Goal: Information Seeking & Learning: Learn about a topic

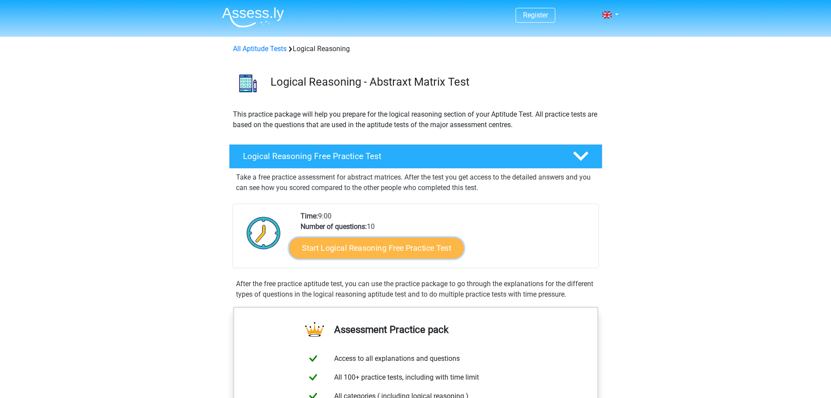
click at [376, 258] on link "Start Logical Reasoning Free Practice Test" at bounding box center [376, 247] width 175 height 21
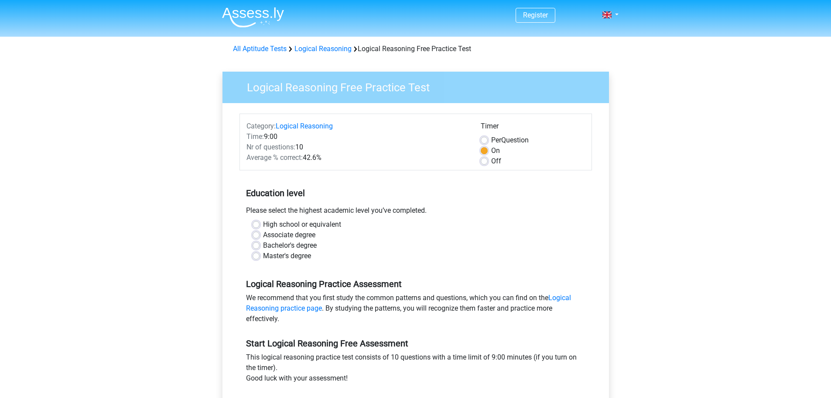
click at [261, 244] on div "Bachelor's degree" at bounding box center [416, 245] width 326 height 10
drag, startPoint x: 261, startPoint y: 244, endPoint x: 251, endPoint y: 247, distance: 9.4
click at [253, 246] on div "Bachelor's degree" at bounding box center [416, 245] width 326 height 10
click at [263, 246] on label "Bachelor's degree" at bounding box center [290, 245] width 54 height 10
click at [253, 246] on input "Bachelor's degree" at bounding box center [256, 244] width 7 height 9
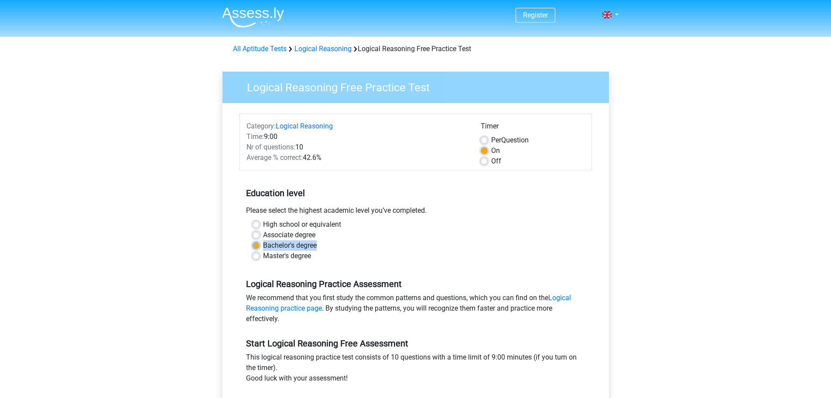
radio input "true"
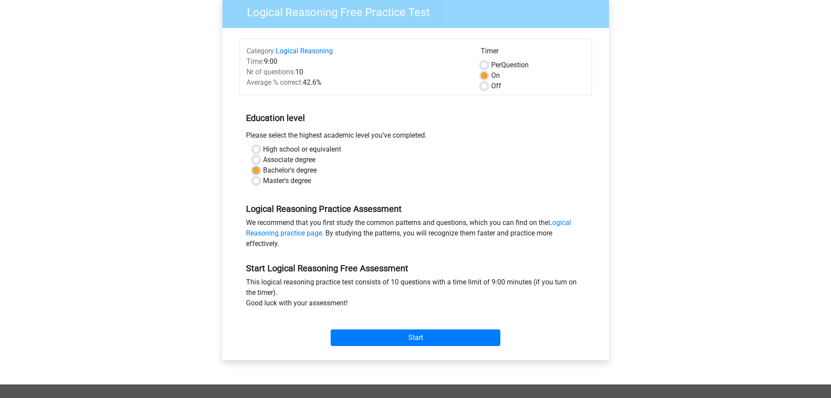
scroll to position [87, 0]
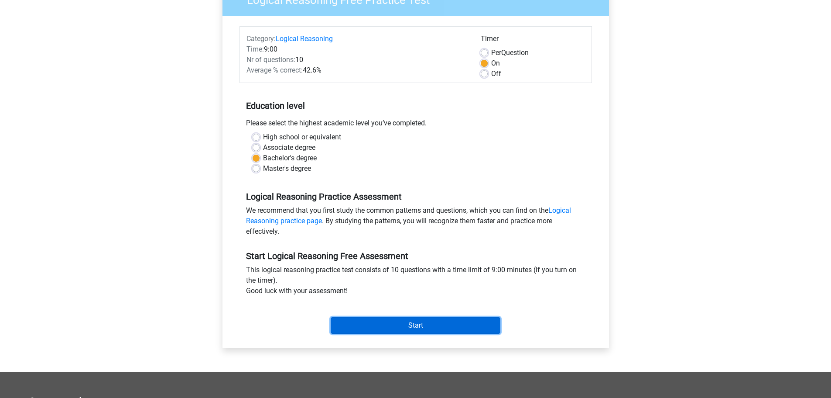
click at [378, 321] on input "Start" at bounding box center [416, 325] width 170 height 17
